Goal: Task Accomplishment & Management: Complete application form

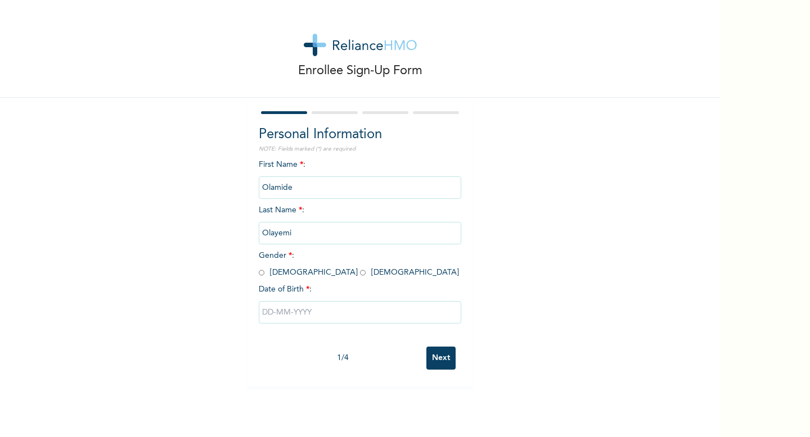
click at [360, 272] on input "radio" at bounding box center [363, 273] width 6 height 11
radio input "true"
click at [289, 311] on input "text" at bounding box center [360, 312] width 202 height 22
select select "7"
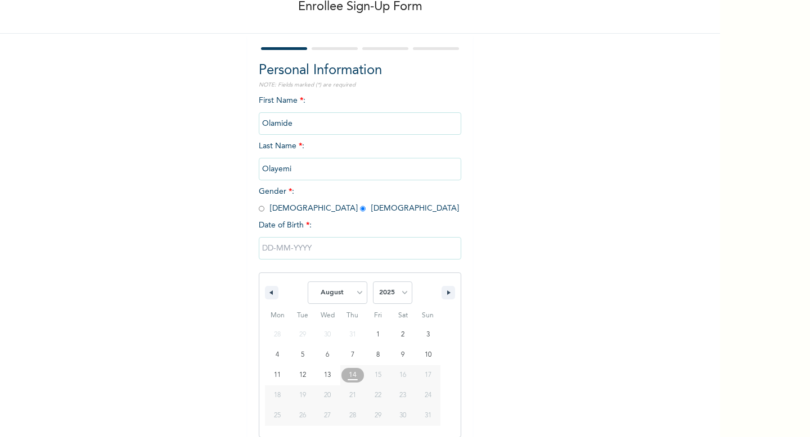
scroll to position [65, 0]
click at [394, 286] on select "2025 2024 2023 2022 2021 2020 2019 2018 2017 2016 2015 2014 2013 2012 2011 2010…" at bounding box center [392, 292] width 39 height 22
select select "1997"
click at [353, 293] on select "January February March April May June July August September October November De…" at bounding box center [338, 292] width 60 height 22
select select "10"
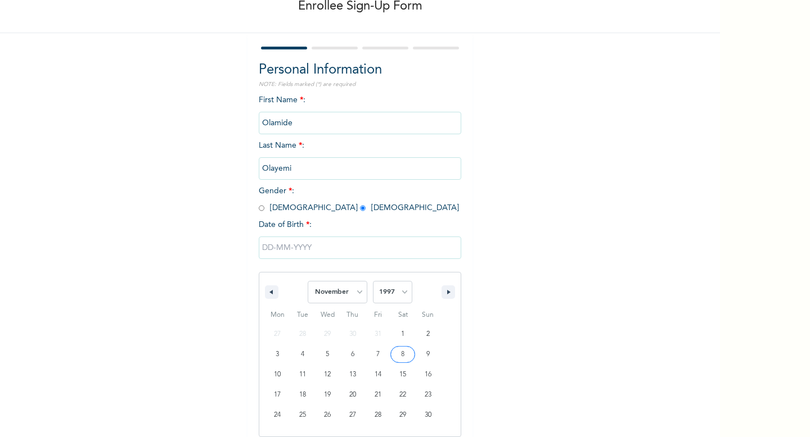
type input "[DATE]"
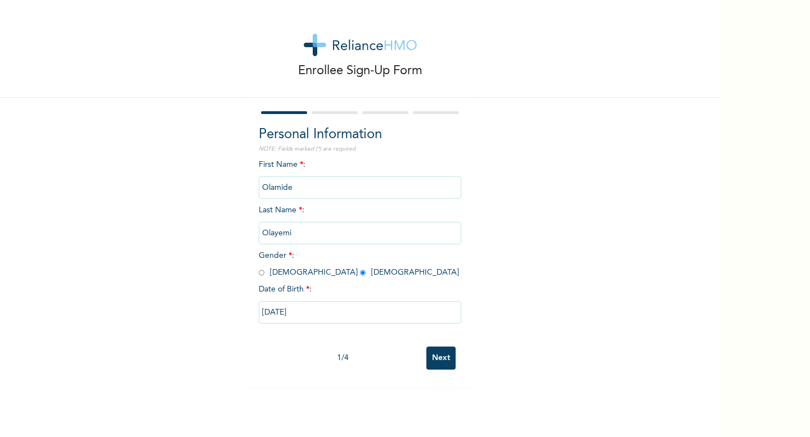
scroll to position [0, 0]
click at [436, 365] on input "Next" at bounding box center [440, 358] width 29 height 23
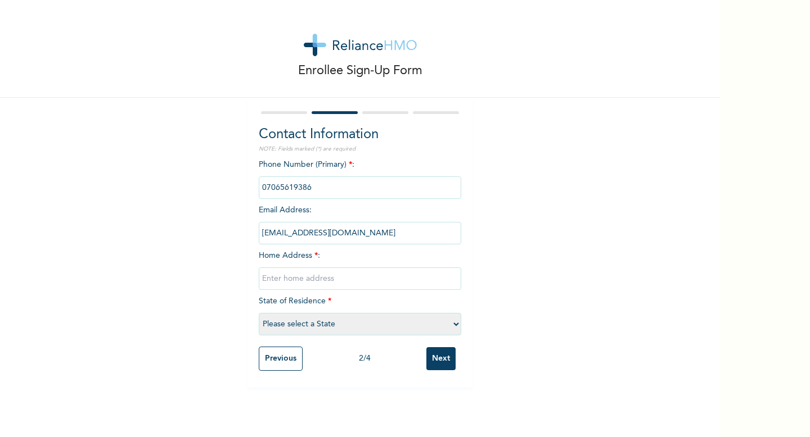
click at [359, 278] on input "text" at bounding box center [360, 279] width 202 height 22
type input "24, [PERSON_NAME] lekki lagos"
select select "25"
click at [441, 361] on input "Next" at bounding box center [440, 358] width 29 height 23
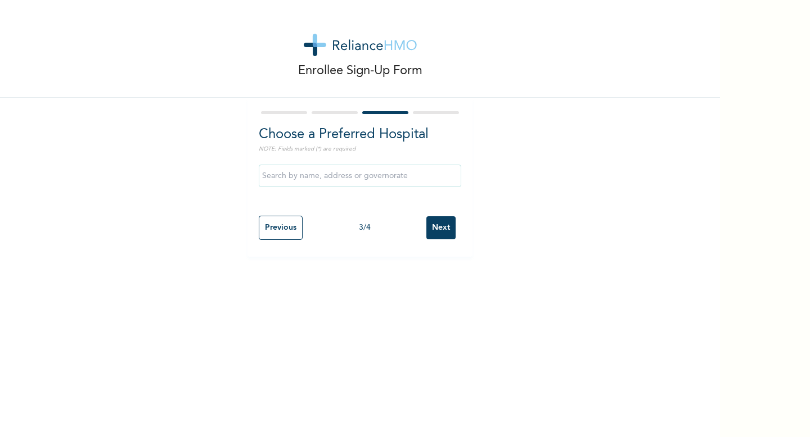
click at [442, 221] on input "Next" at bounding box center [440, 227] width 29 height 23
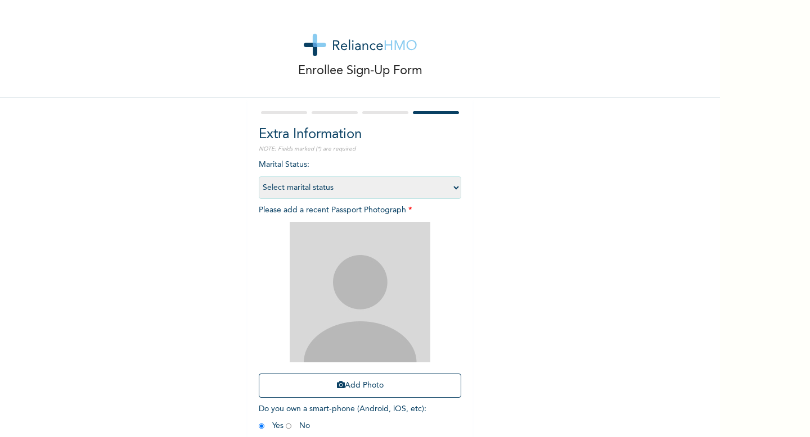
click at [455, 189] on select "Select marital status [DEMOGRAPHIC_DATA] Married [DEMOGRAPHIC_DATA] Widow/[DEMO…" at bounding box center [360, 188] width 202 height 22
select select "1"
click at [618, 219] on div "Enrollee Sign-Up Form Extra Information NOTE: Fields marked (*) are required Ma…" at bounding box center [360, 242] width 720 height 484
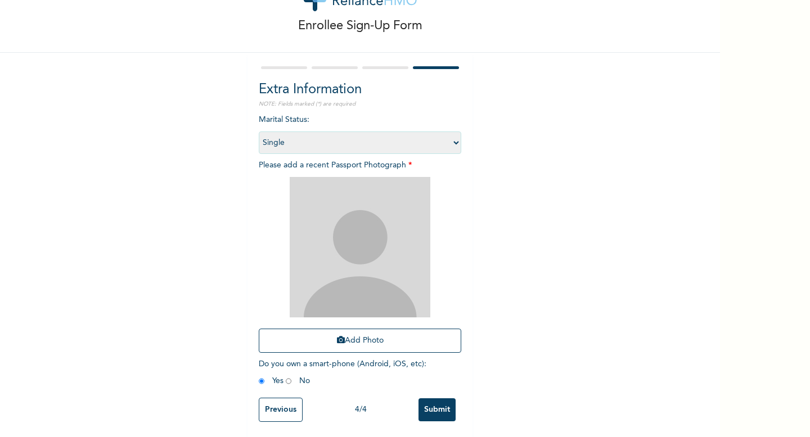
scroll to position [48, 0]
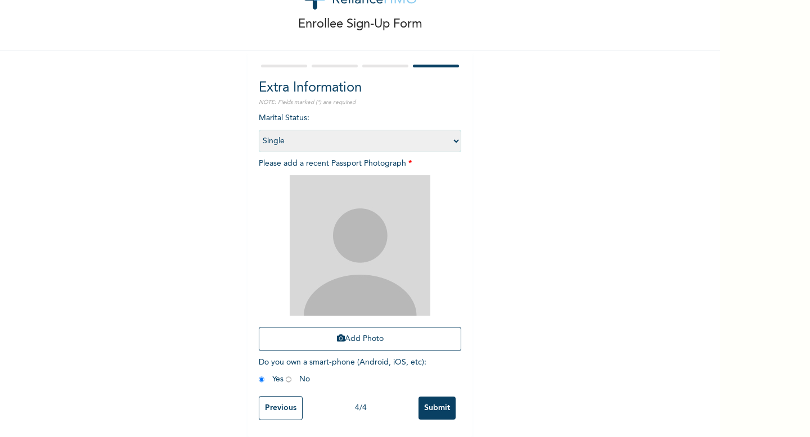
click at [392, 233] on img at bounding box center [360, 245] width 141 height 141
click at [372, 334] on button "Add Photo" at bounding box center [360, 339] width 202 height 24
click at [346, 338] on button "Add Photo" at bounding box center [360, 339] width 202 height 24
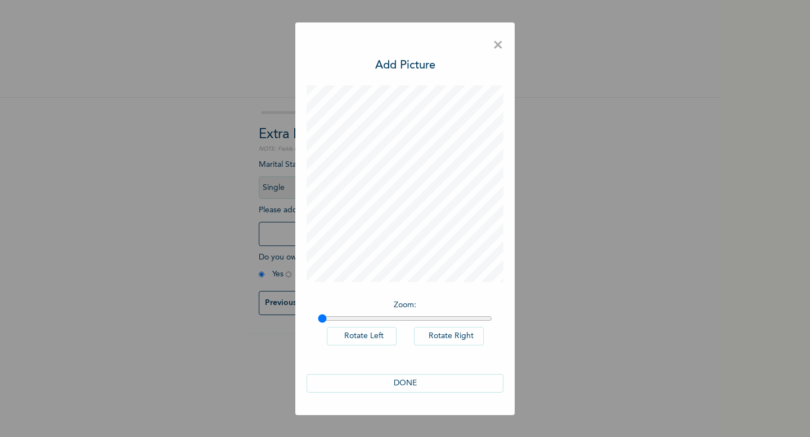
scroll to position [0, 0]
click at [424, 383] on button "DONE" at bounding box center [404, 383] width 197 height 19
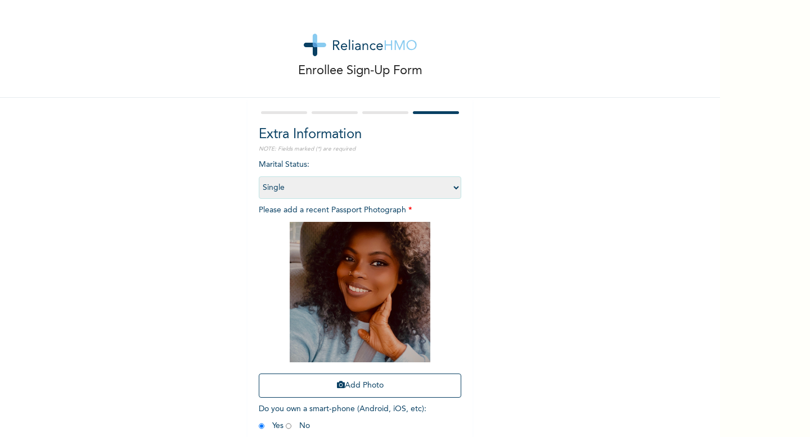
click at [692, 363] on div "Enrollee Sign-Up Form Extra Information NOTE: Fields marked (*) are required Ma…" at bounding box center [360, 242] width 720 height 484
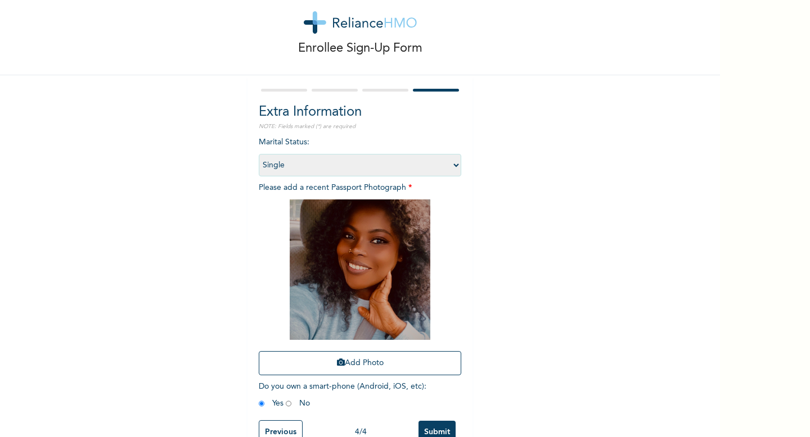
scroll to position [48, 0]
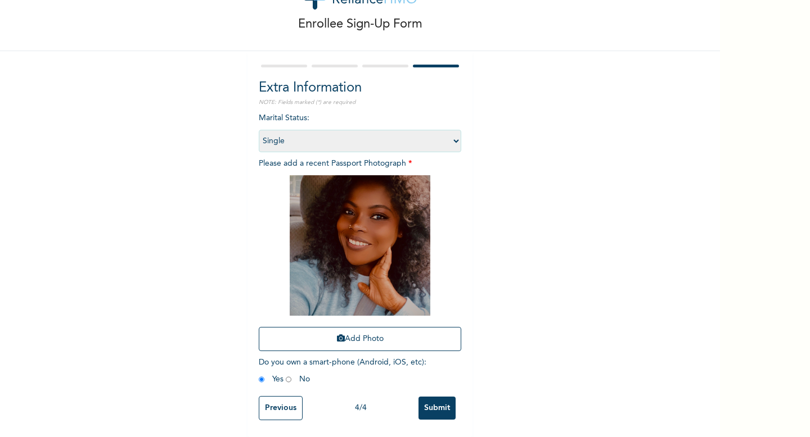
click at [444, 403] on input "Submit" at bounding box center [436, 408] width 37 height 23
